Goal: Task Accomplishment & Management: Use online tool/utility

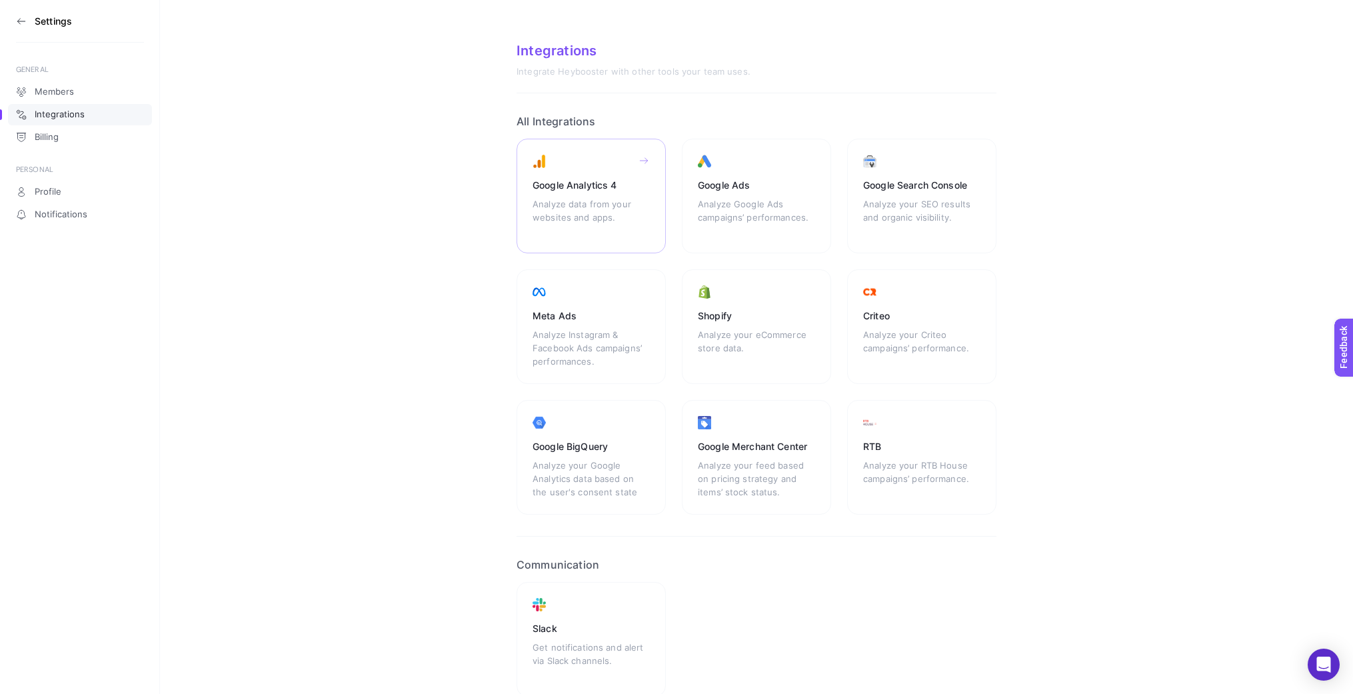
click at [617, 215] on div "Analyze data from your websites and apps." at bounding box center [591, 217] width 117 height 40
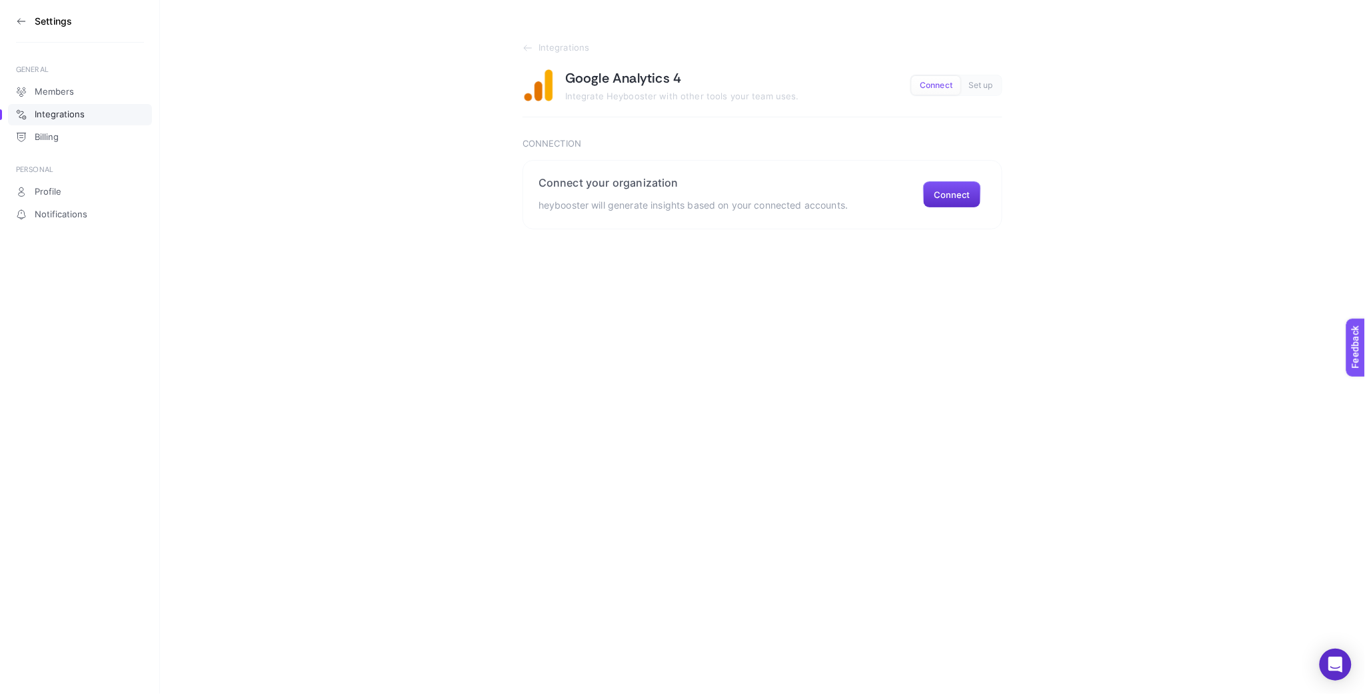
click at [25, 16] on icon at bounding box center [21, 21] width 11 height 11
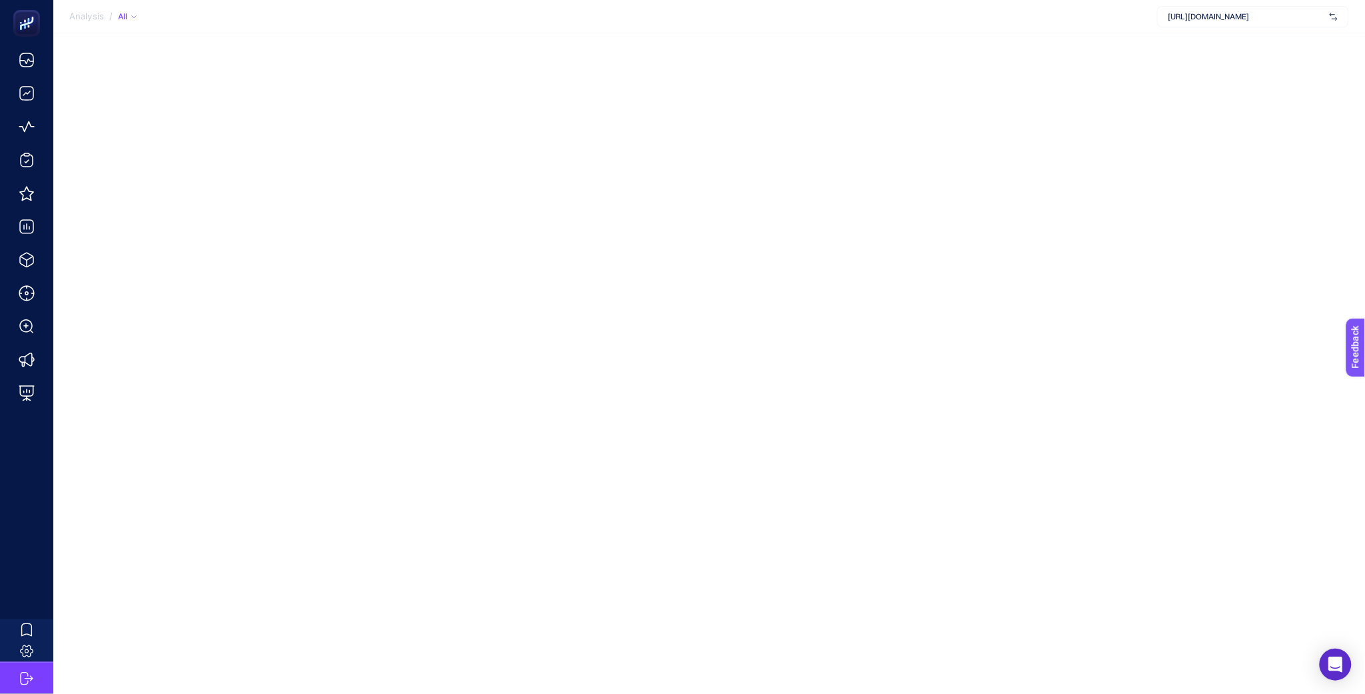
click at [1244, 22] on div "[URL][DOMAIN_NAME]" at bounding box center [1253, 16] width 192 height 21
drag, startPoint x: 1233, startPoint y: 58, endPoint x: 1234, endPoint y: 50, distance: 8.1
click at [1234, 50] on div "[URL][DOMAIN_NAME] [URL][DOMAIN_NAME] + Add New Client" at bounding box center [1253, 68] width 192 height 71
click at [1234, 50] on div "[URL][DOMAIN_NAME]" at bounding box center [1253, 43] width 191 height 21
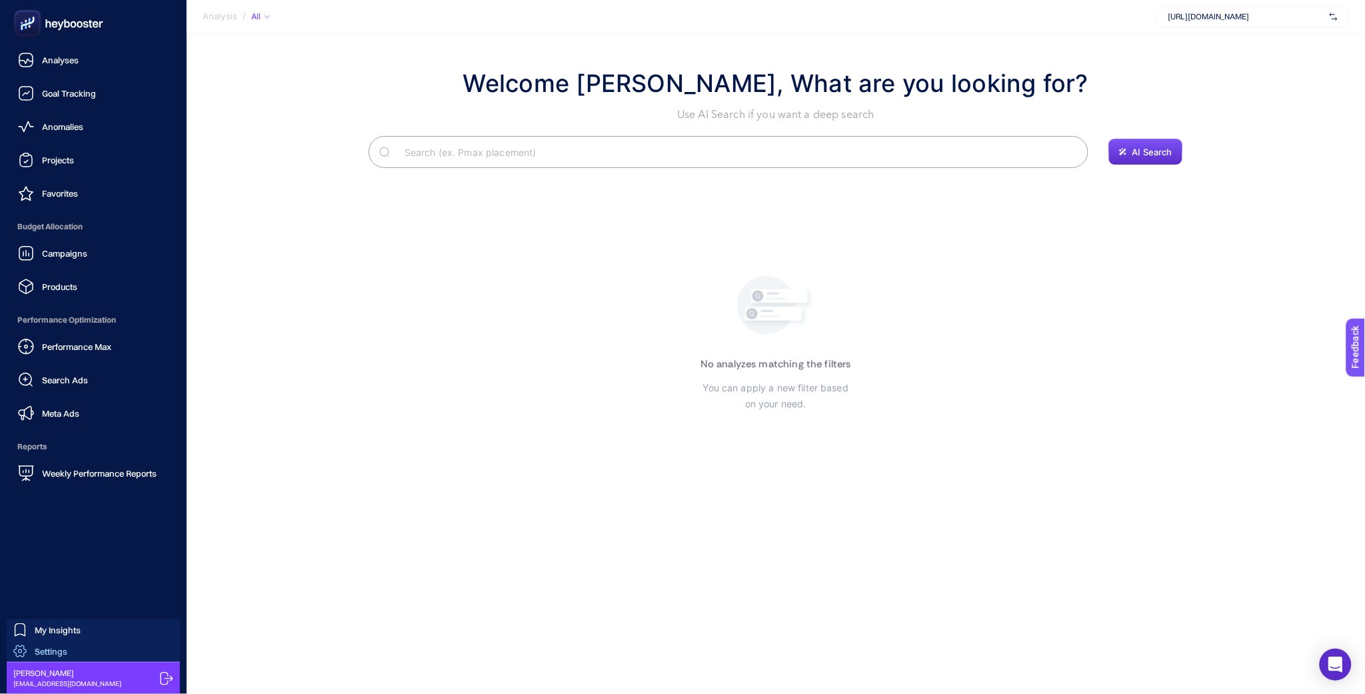
click at [85, 654] on link "Settings" at bounding box center [93, 650] width 173 height 21
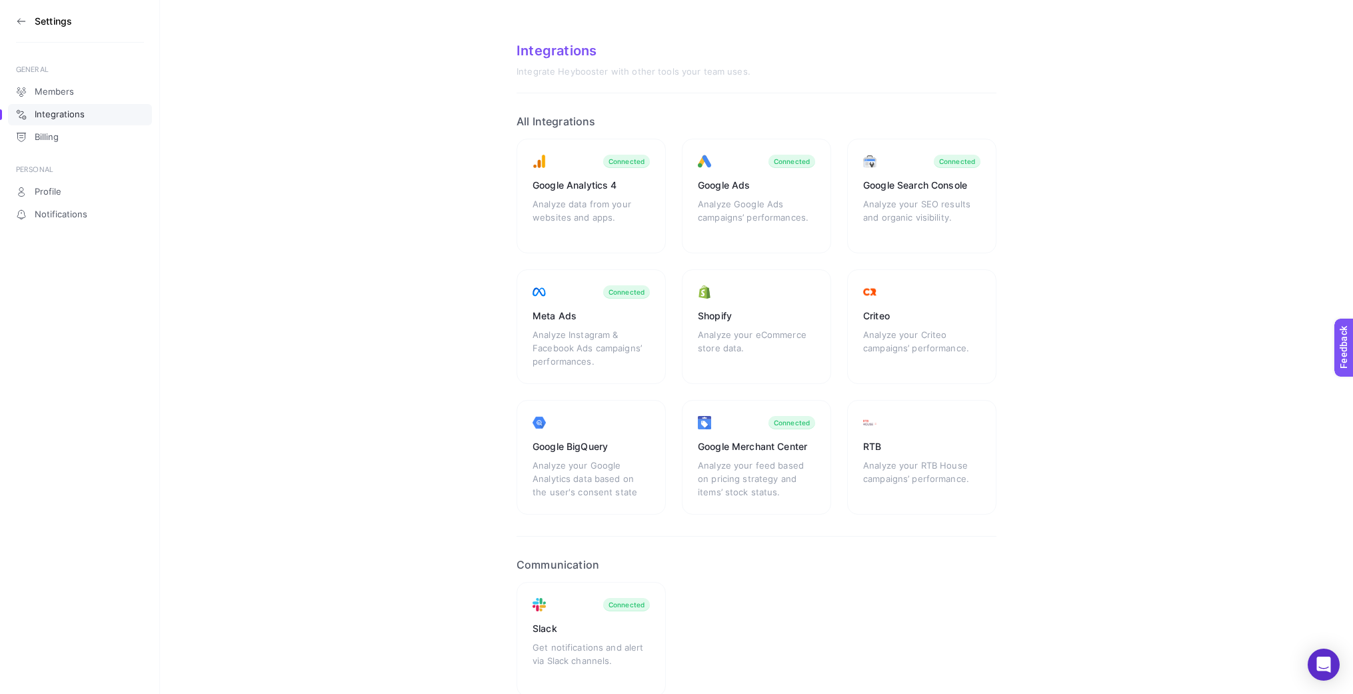
click at [23, 23] on icon at bounding box center [21, 21] width 11 height 11
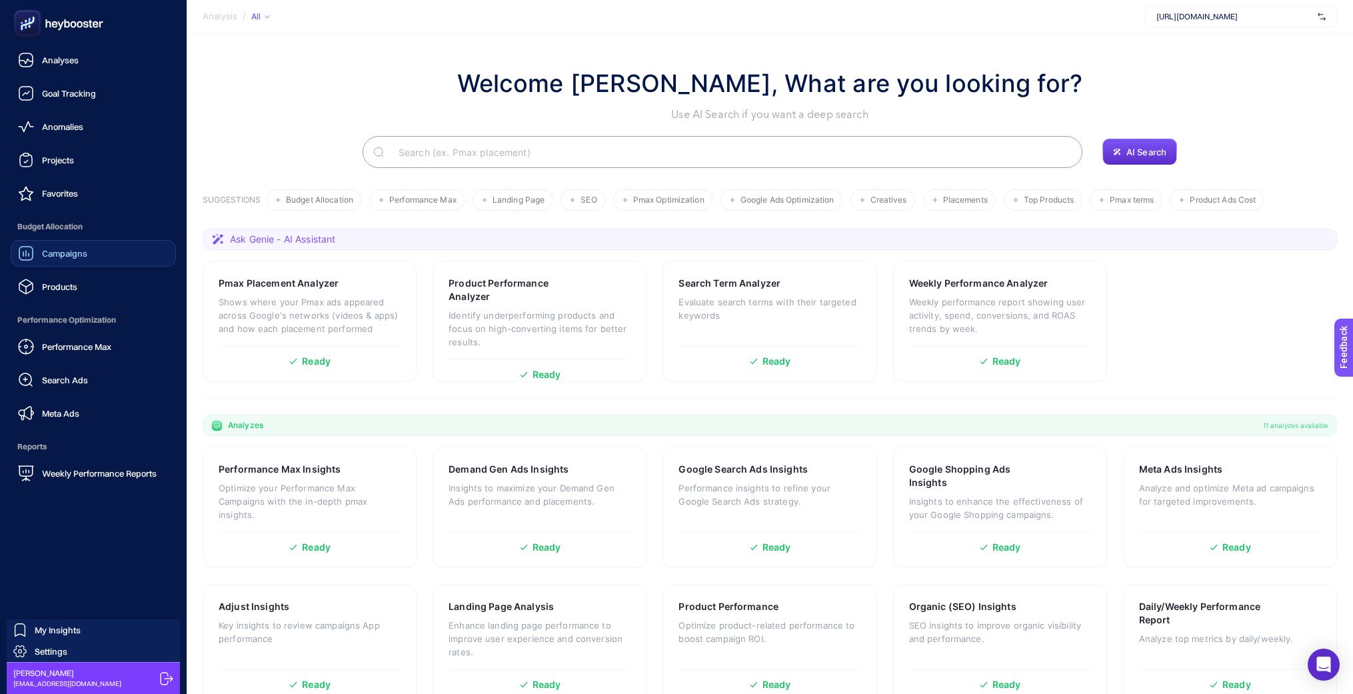
click at [113, 256] on link "Campaigns" at bounding box center [93, 253] width 165 height 27
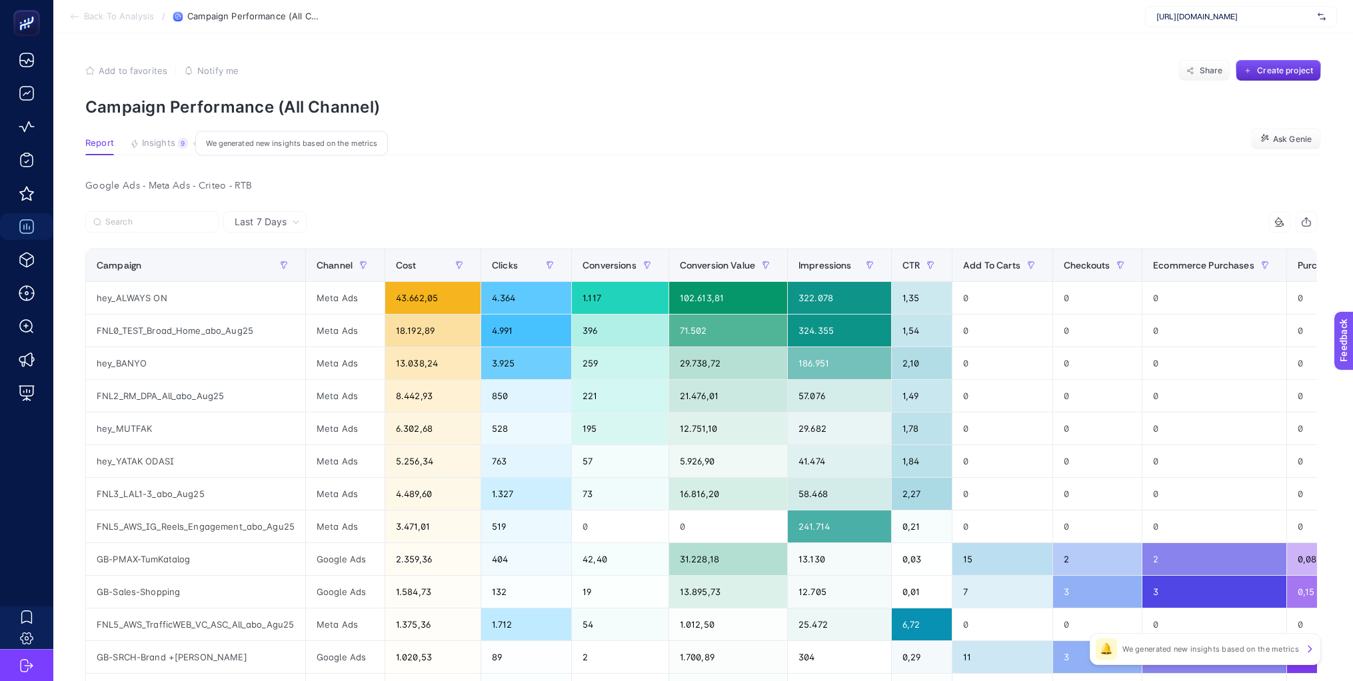
click at [169, 147] on span "Insights" at bounding box center [158, 143] width 33 height 11
